Goal: Transaction & Acquisition: Purchase product/service

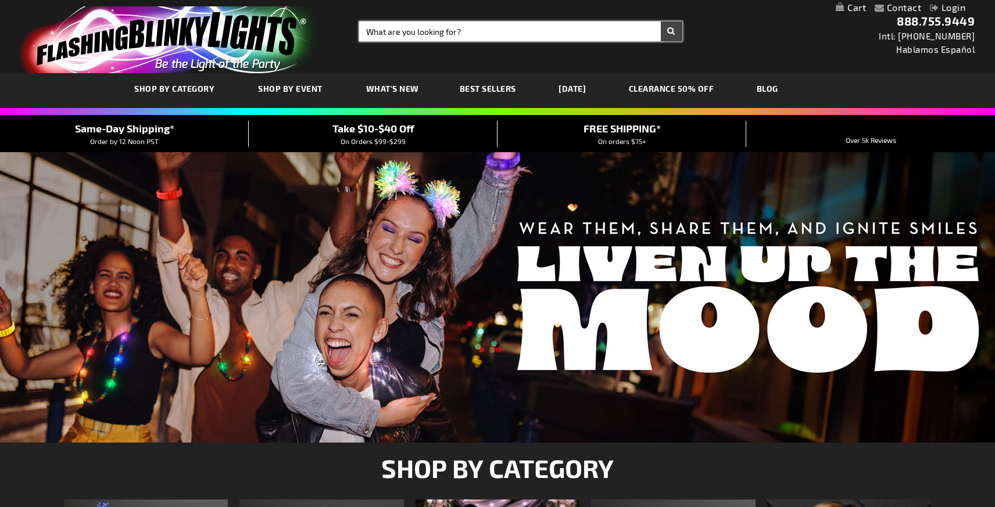
click at [393, 30] on input "Search" at bounding box center [520, 32] width 323 height 20
type input "fiber optic santa"
click at [661, 22] on button "Search" at bounding box center [672, 32] width 22 height 20
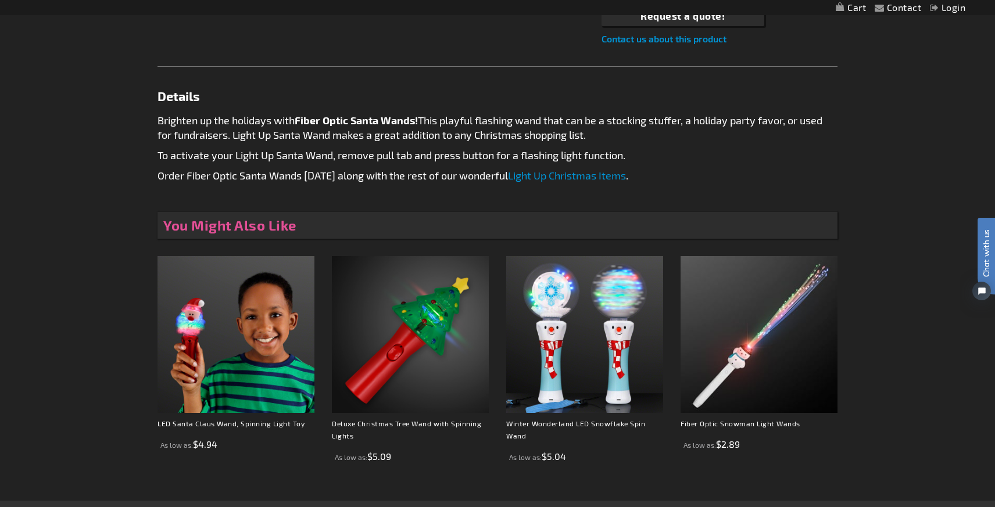
scroll to position [539, 0]
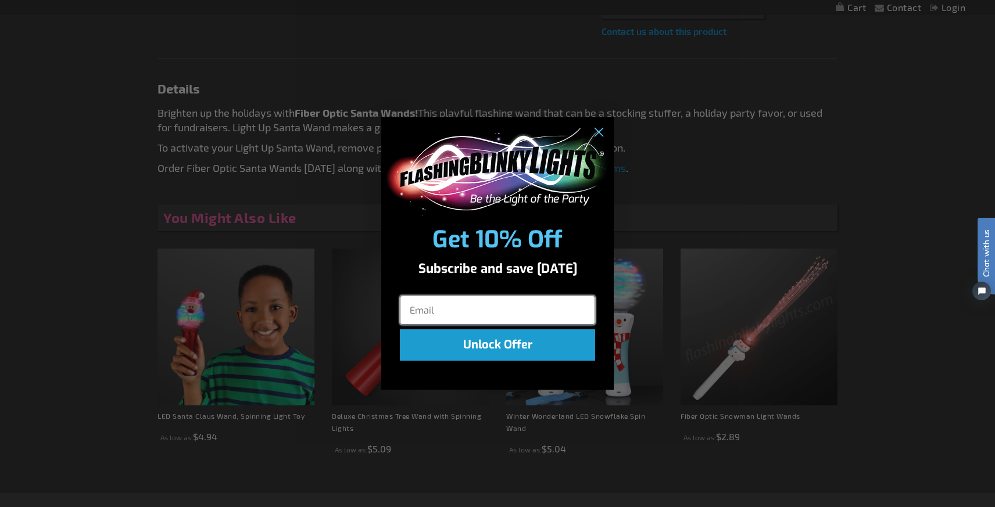
drag, startPoint x: 160, startPoint y: 114, endPoint x: 543, endPoint y: 110, distance: 382.4
click at [543, 110] on body "The store will not work correctly when cookies are disabled. Contact Compare Pr…" at bounding box center [497, 118] width 995 height 1314
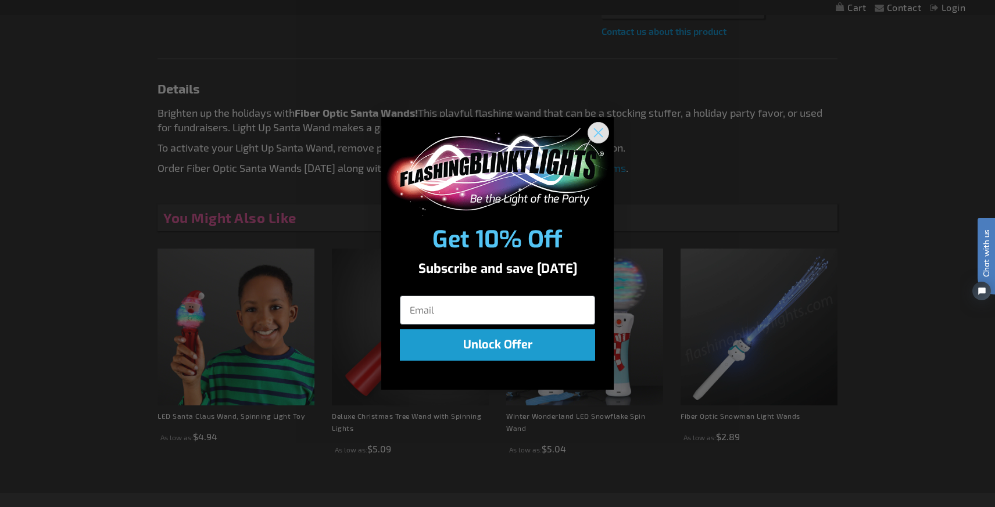
click at [599, 129] on circle "Close dialog" at bounding box center [598, 132] width 19 height 19
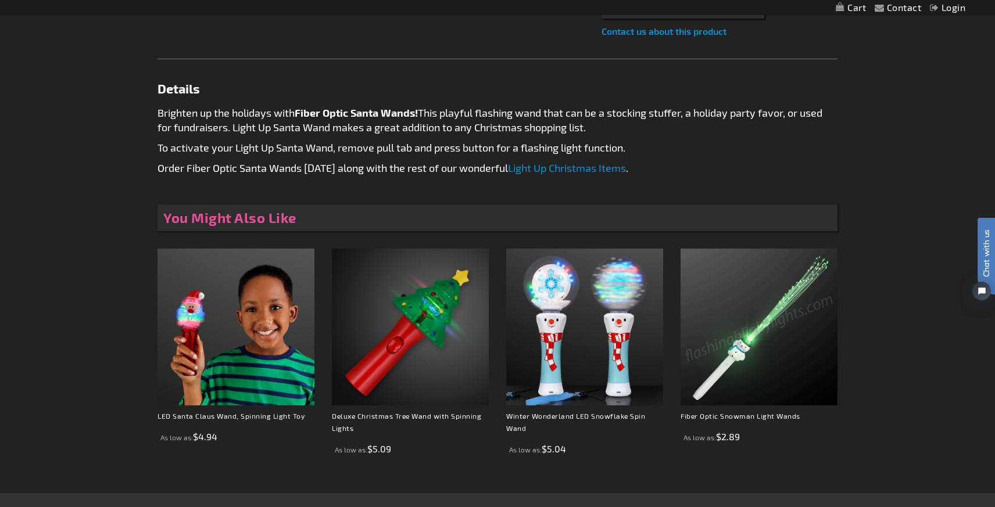
click at [591, 130] on p "Brighten up the holidays with Fiber Optic Santa Wands! This playful flashing wa…" at bounding box center [497, 120] width 680 height 29
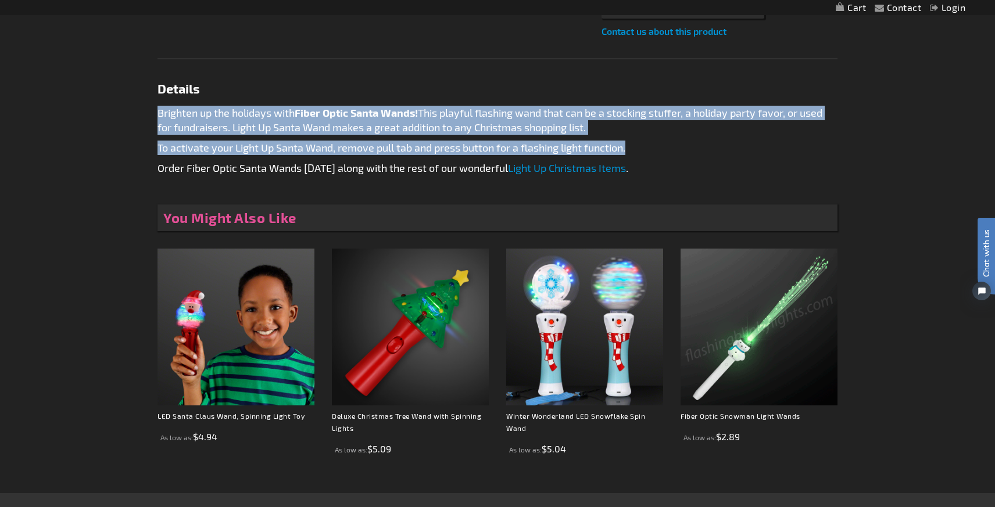
drag, startPoint x: 629, startPoint y: 150, endPoint x: 157, endPoint y: 110, distance: 473.0
click at [157, 110] on div "Brighten up the holidays with Fiber Optic Santa Wands! This playful flashing wa…" at bounding box center [497, 151] width 680 height 90
copy div "Brighten up the holidays with Fiber Optic Santa Wands! This playful flashing wa…"
